Goal: Task Accomplishment & Management: Complete application form

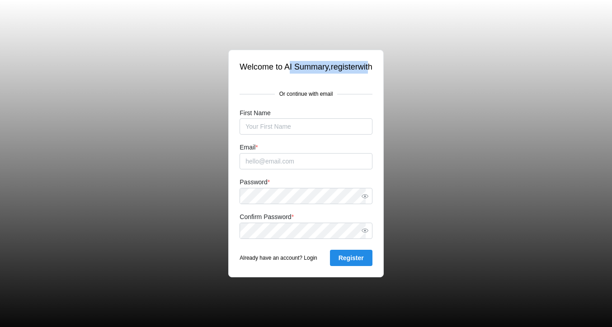
drag, startPoint x: 287, startPoint y: 66, endPoint x: 370, endPoint y: 69, distance: 82.7
click at [370, 69] on div "Welcome to AI Summary, register with" at bounding box center [306, 67] width 132 height 13
click at [480, 152] on div "Welcome to AI Summary, register with Or continue with email First Name Email * …" at bounding box center [306, 163] width 434 height 327
